Goal: Transaction & Acquisition: Purchase product/service

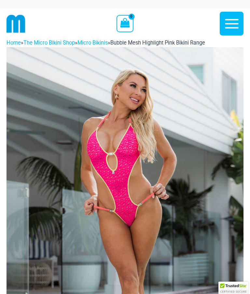
click at [211, 208] on img at bounding box center [125, 225] width 237 height 356
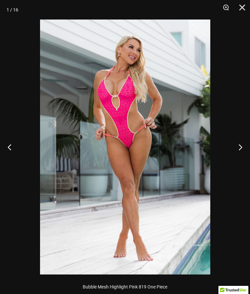
click at [242, 148] on button "Next" at bounding box center [238, 147] width 24 height 33
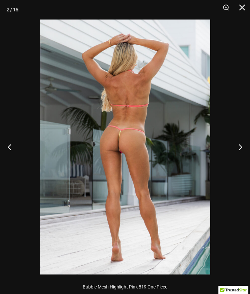
click at [11, 151] on button "Previous" at bounding box center [12, 147] width 24 height 33
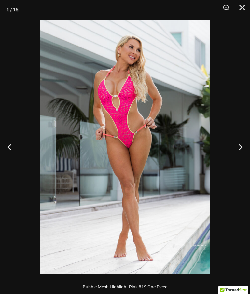
click at [238, 145] on button "Next" at bounding box center [238, 147] width 24 height 33
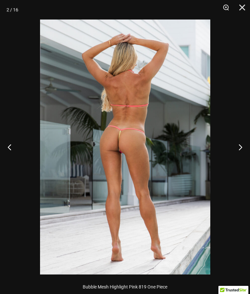
click at [11, 150] on button "Previous" at bounding box center [12, 147] width 24 height 33
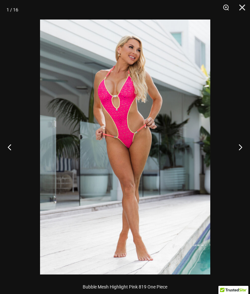
click at [241, 145] on button "Next" at bounding box center [238, 147] width 24 height 33
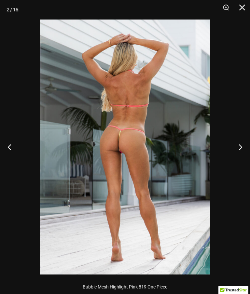
click at [241, 147] on button "Next" at bounding box center [238, 147] width 24 height 33
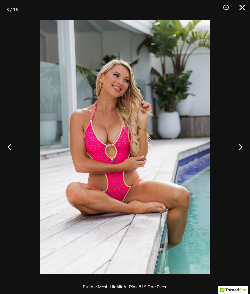
click at [11, 153] on button "Previous" at bounding box center [12, 147] width 24 height 33
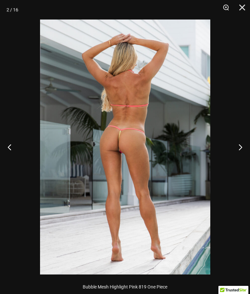
click at [238, 149] on button "Next" at bounding box center [238, 147] width 24 height 33
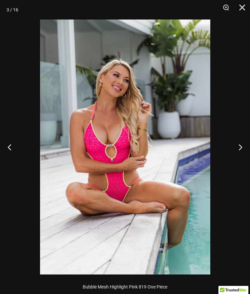
click at [9, 149] on button "Previous" at bounding box center [12, 147] width 24 height 33
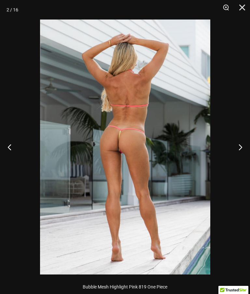
click at [241, 145] on button "Next" at bounding box center [238, 147] width 24 height 33
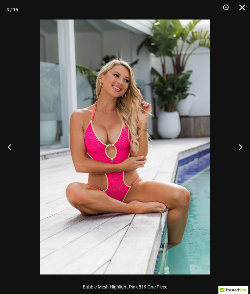
click at [242, 146] on button "Next" at bounding box center [238, 147] width 24 height 33
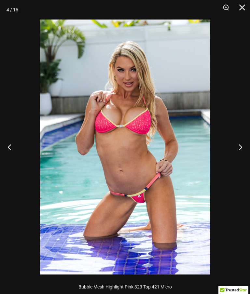
click at [242, 144] on button "Next" at bounding box center [238, 147] width 24 height 33
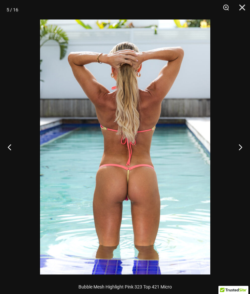
click at [242, 142] on button "Next" at bounding box center [238, 147] width 24 height 33
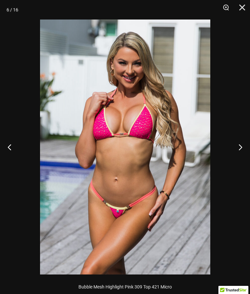
click at [241, 142] on button "Next" at bounding box center [238, 147] width 24 height 33
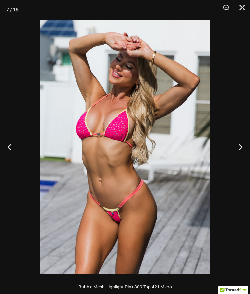
click at [241, 142] on button "Next" at bounding box center [238, 147] width 24 height 33
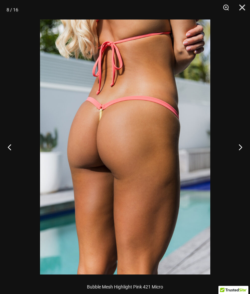
click at [240, 143] on button "Next" at bounding box center [238, 147] width 24 height 33
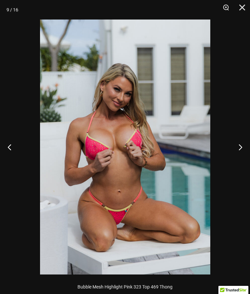
click at [239, 143] on button "Next" at bounding box center [238, 147] width 24 height 33
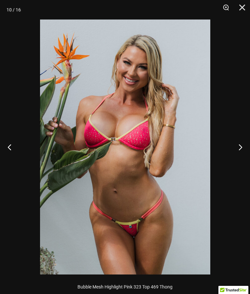
click at [238, 143] on button "Next" at bounding box center [238, 147] width 24 height 33
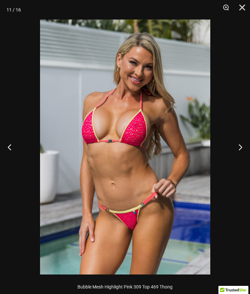
click at [238, 143] on button "Next" at bounding box center [238, 147] width 24 height 33
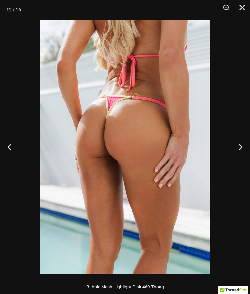
click at [240, 142] on button "Next" at bounding box center [238, 147] width 24 height 33
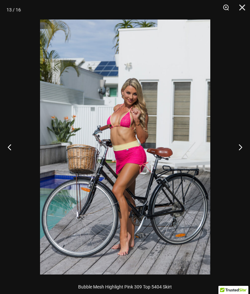
click at [239, 142] on button "Next" at bounding box center [238, 147] width 24 height 33
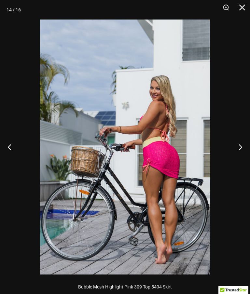
click at [240, 142] on button "Next" at bounding box center [238, 147] width 24 height 33
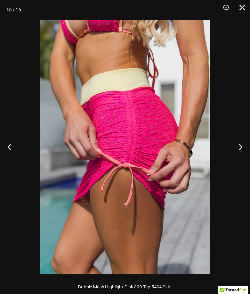
click at [240, 141] on button "Next" at bounding box center [238, 147] width 24 height 33
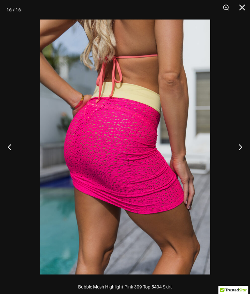
click at [240, 141] on button "Next" at bounding box center [238, 147] width 24 height 33
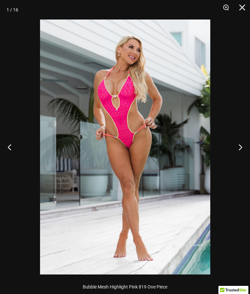
click at [240, 142] on button "Next" at bounding box center [238, 147] width 24 height 33
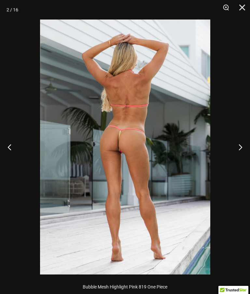
click at [240, 142] on button "Next" at bounding box center [238, 147] width 24 height 33
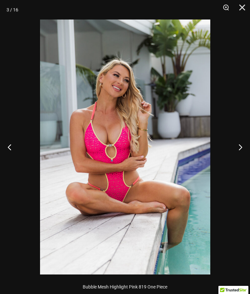
click at [243, 7] on button "Close" at bounding box center [240, 10] width 16 height 20
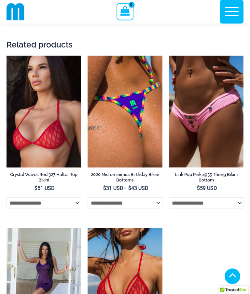
scroll to position [3434, 0]
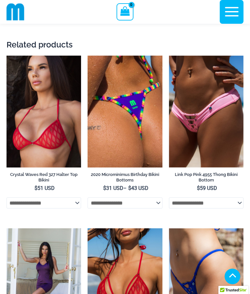
click at [169, 229] on img at bounding box center [169, 229] width 0 height 0
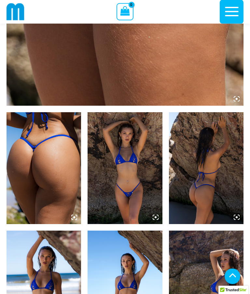
scroll to position [307, 0]
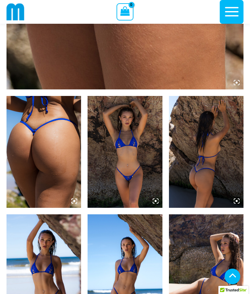
click at [209, 179] on img at bounding box center [206, 152] width 75 height 112
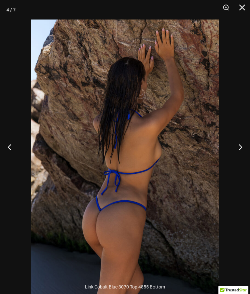
click at [243, 7] on button "Close" at bounding box center [240, 10] width 16 height 20
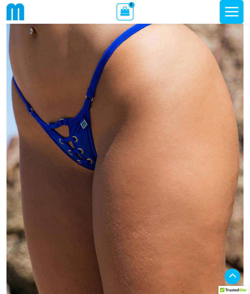
scroll to position [0, 0]
